Goal: Answer question/provide support: Answer question/provide support

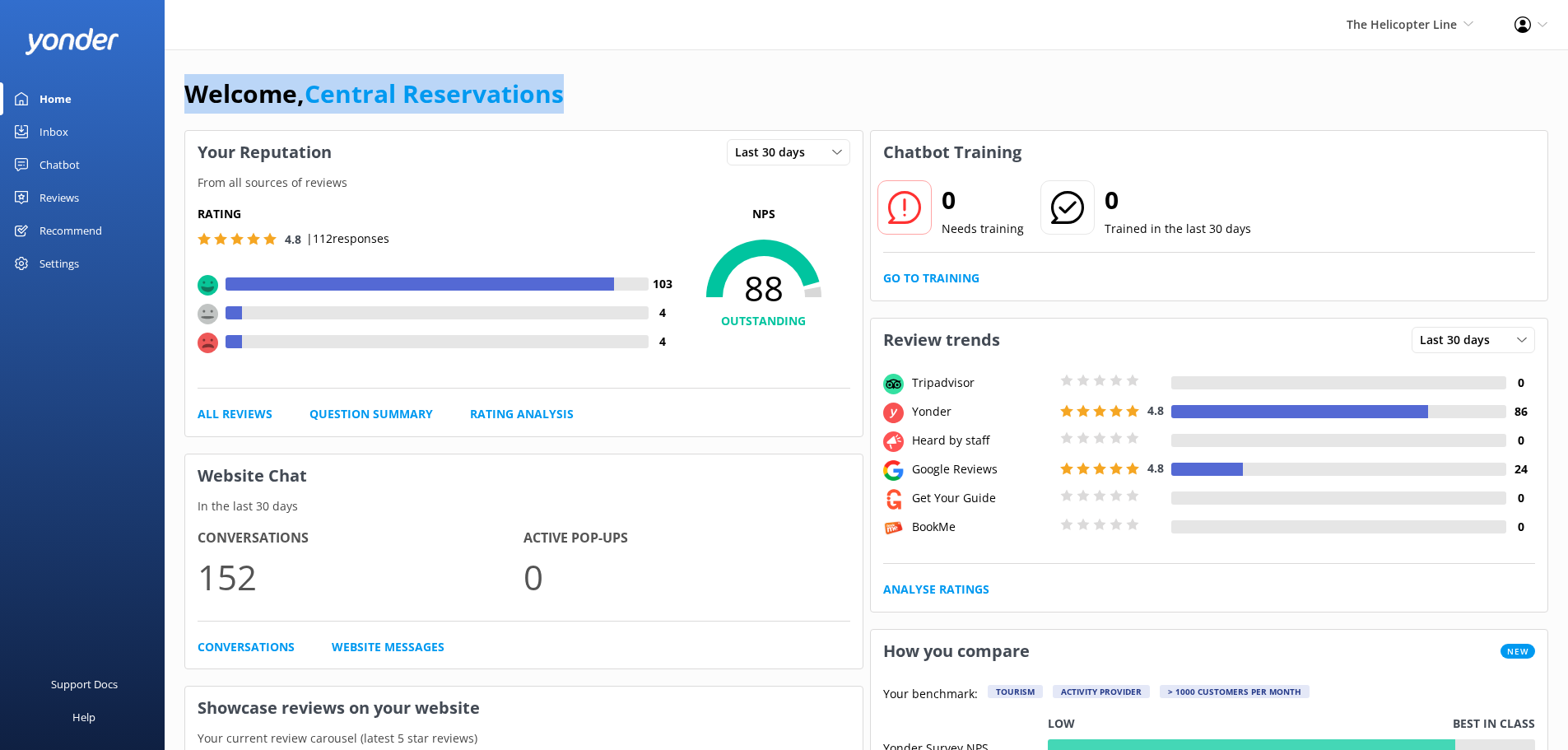
click at [58, 124] on div "Inbox" at bounding box center [54, 131] width 29 height 33
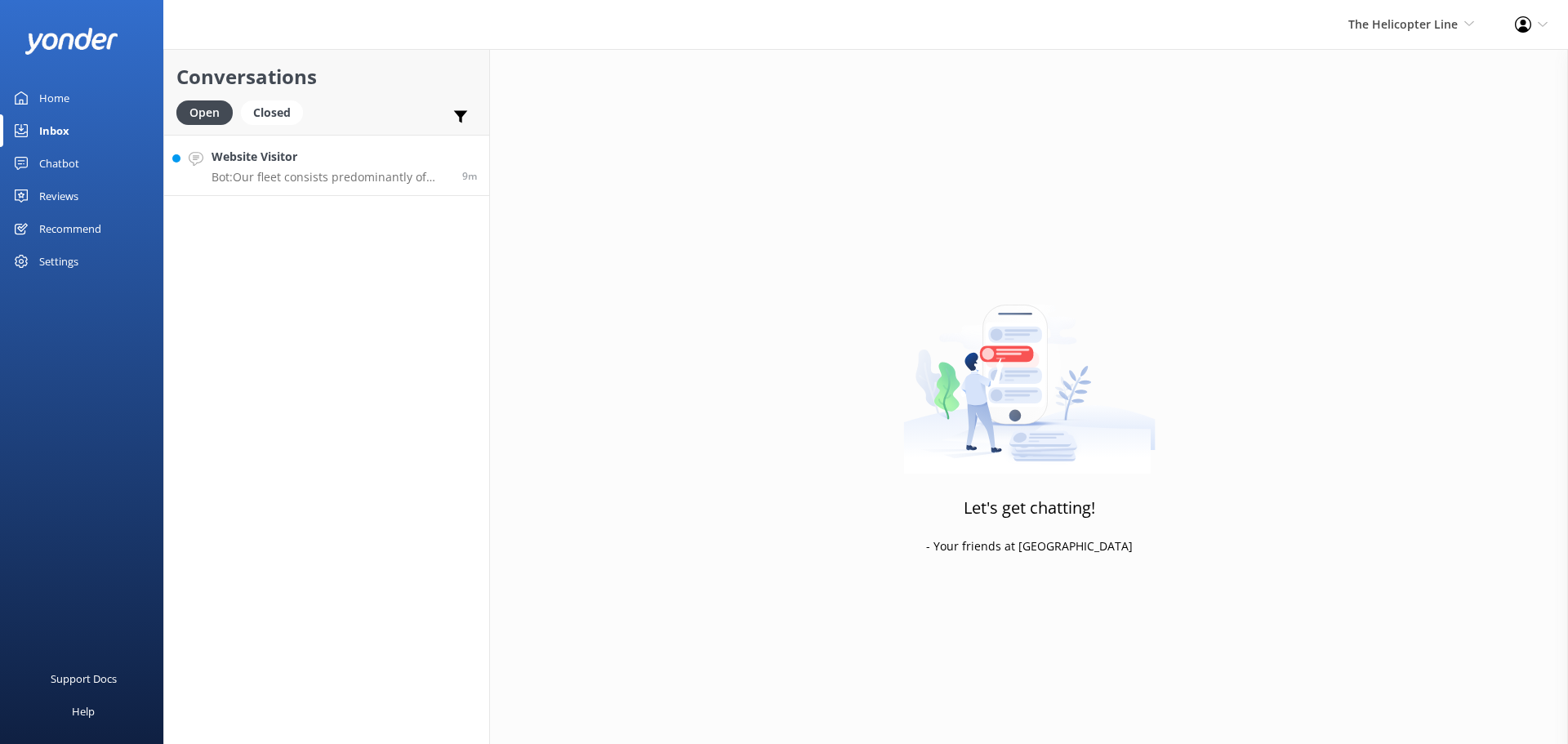
click at [370, 161] on h4 "Website Visitor" at bounding box center [331, 156] width 238 height 18
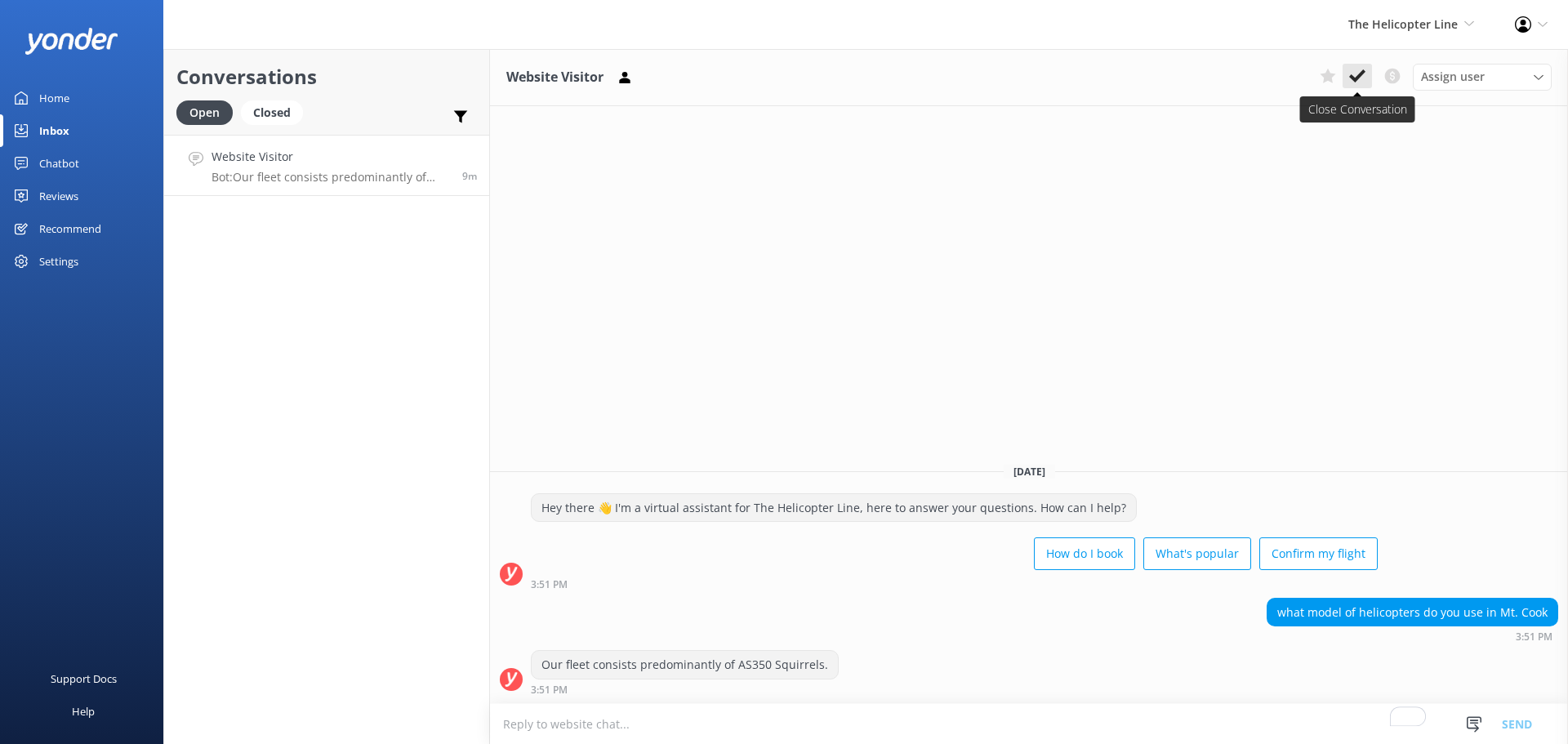
click at [1346, 73] on button at bounding box center [1357, 75] width 30 height 25
click at [1423, 20] on span "The Helicopter Line" at bounding box center [1403, 24] width 109 height 15
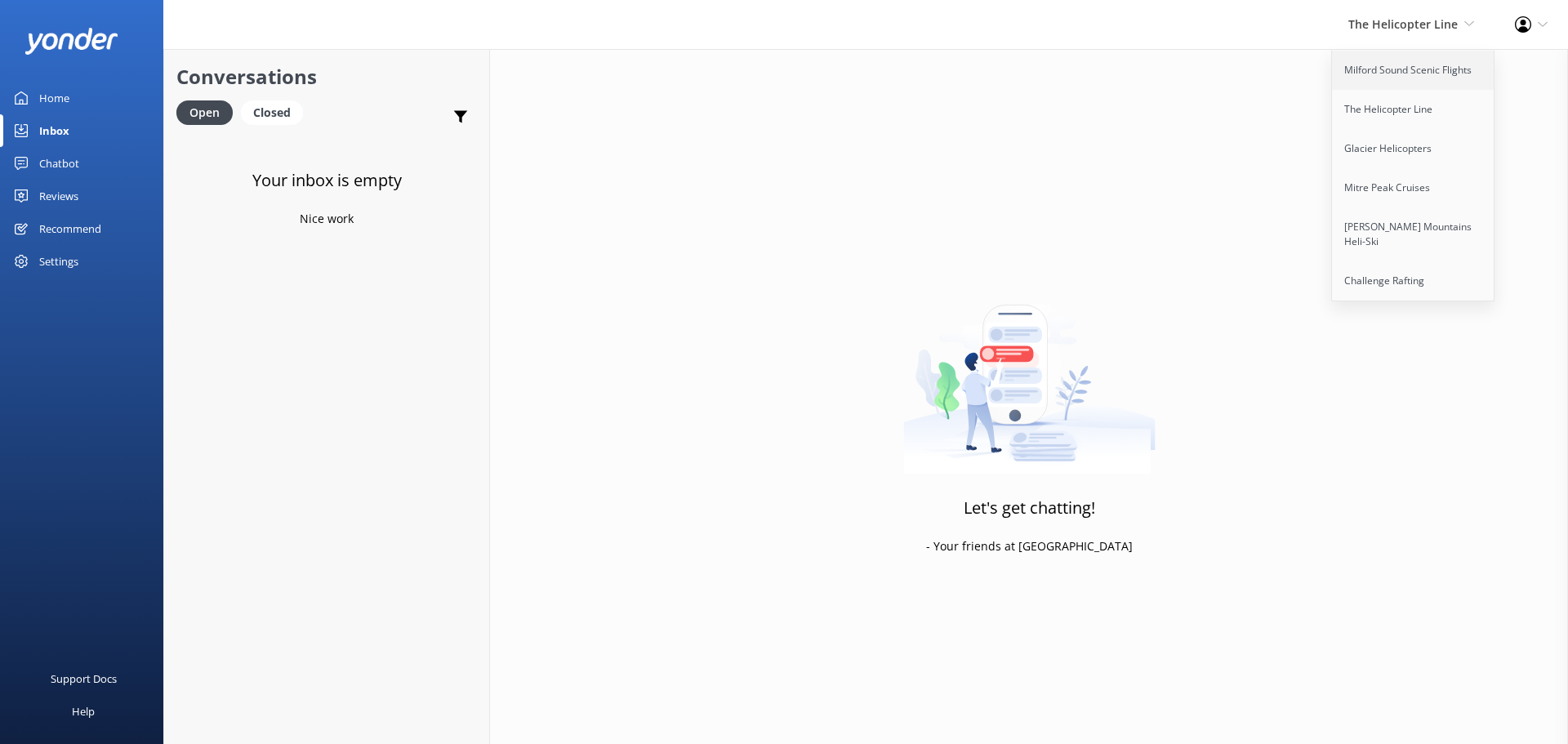
click at [1426, 58] on link "Milford Sound Scenic Flights" at bounding box center [1413, 70] width 163 height 39
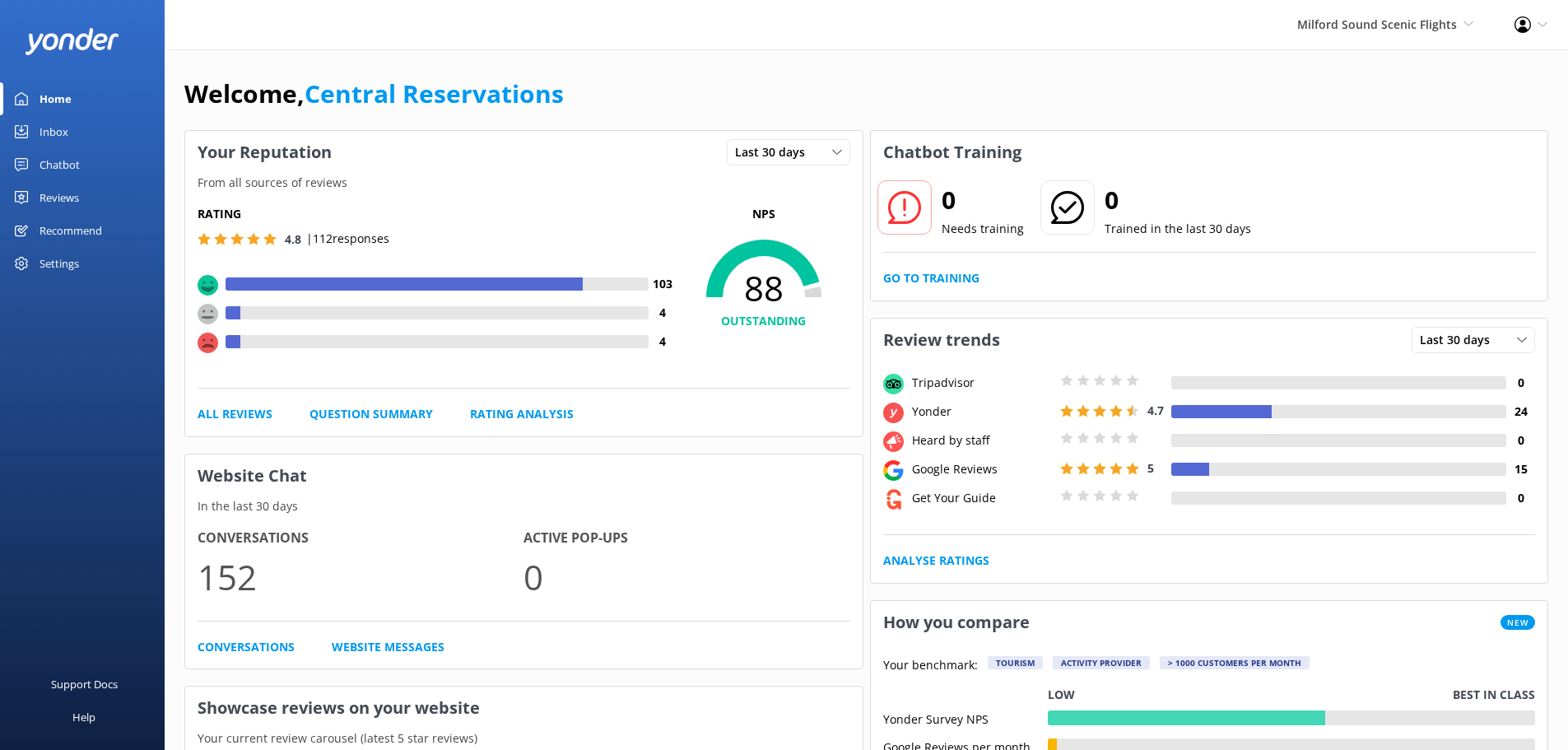
click at [54, 131] on div "Inbox" at bounding box center [54, 131] width 29 height 33
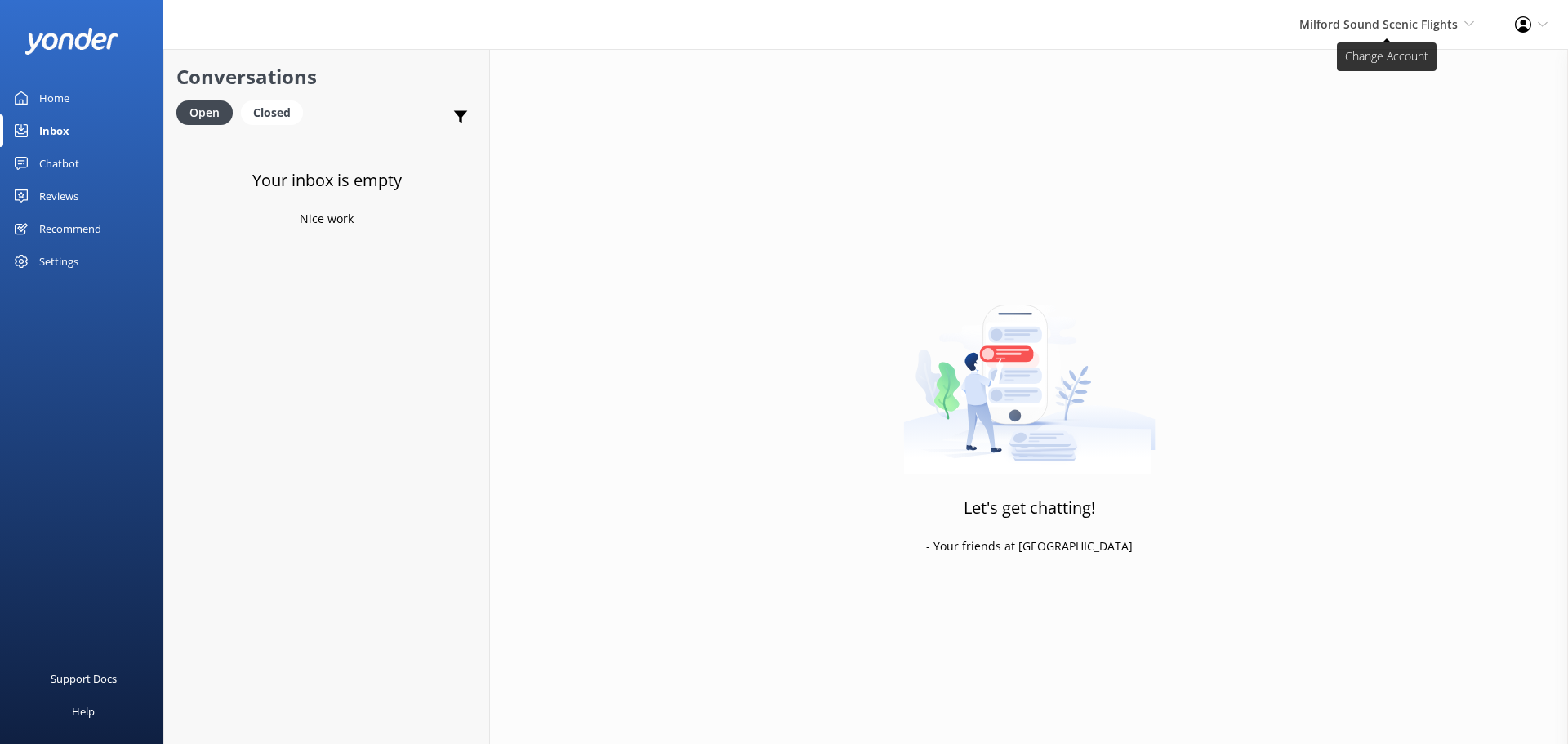
click at [1408, 20] on span "Milford Sound Scenic Flights" at bounding box center [1379, 24] width 158 height 15
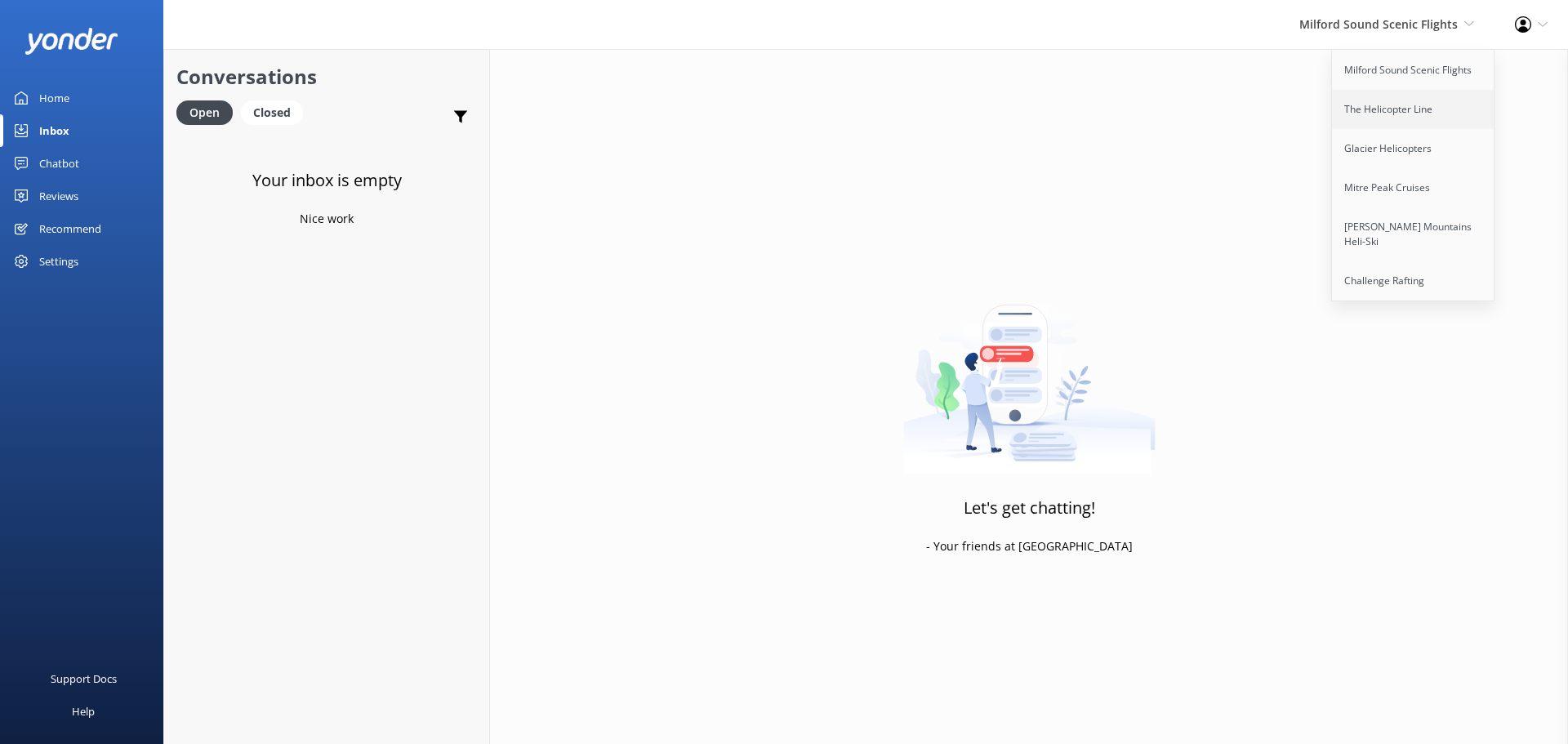
click at [1404, 114] on link "The Helicopter Line" at bounding box center [1413, 109] width 163 height 39
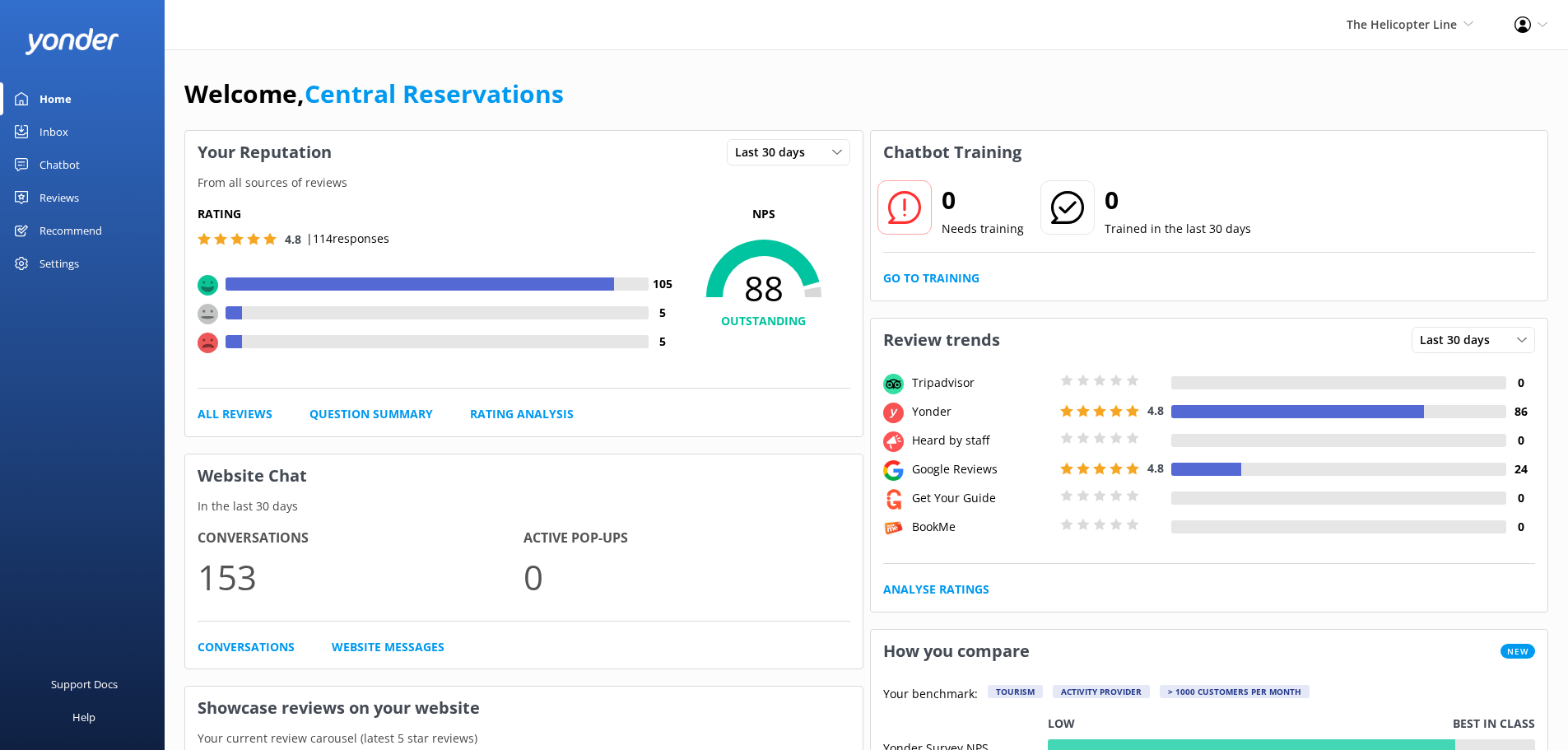
click at [1261, 51] on div "Welcome, Central Reservations Your Reputation Last 30 days Last 7 days Last 30 …" at bounding box center [866, 754] width 1404 height 1411
